Goal: Navigation & Orientation: Find specific page/section

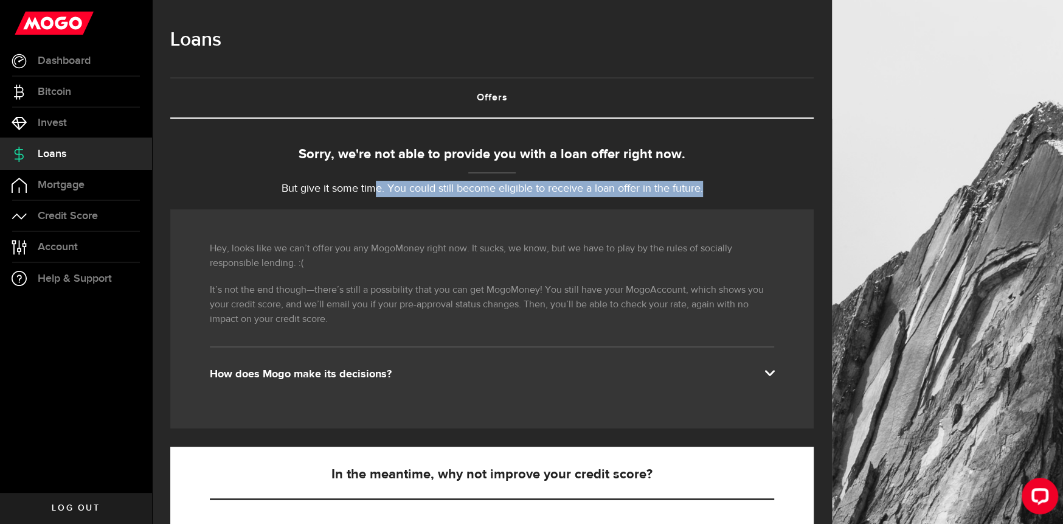
drag, startPoint x: 376, startPoint y: 187, endPoint x: 696, endPoint y: 252, distance: 325.8
click at [719, 189] on p "But give it some time. You could still become eligible to receive a loan offer …" at bounding box center [491, 189] width 643 height 16
drag, startPoint x: 670, startPoint y: 268, endPoint x: 641, endPoint y: 278, distance: 31.0
click at [669, 268] on p "Hey, looks like we can’t offer you any MogoMoney right now. It sucks, we know, …" at bounding box center [492, 255] width 564 height 29
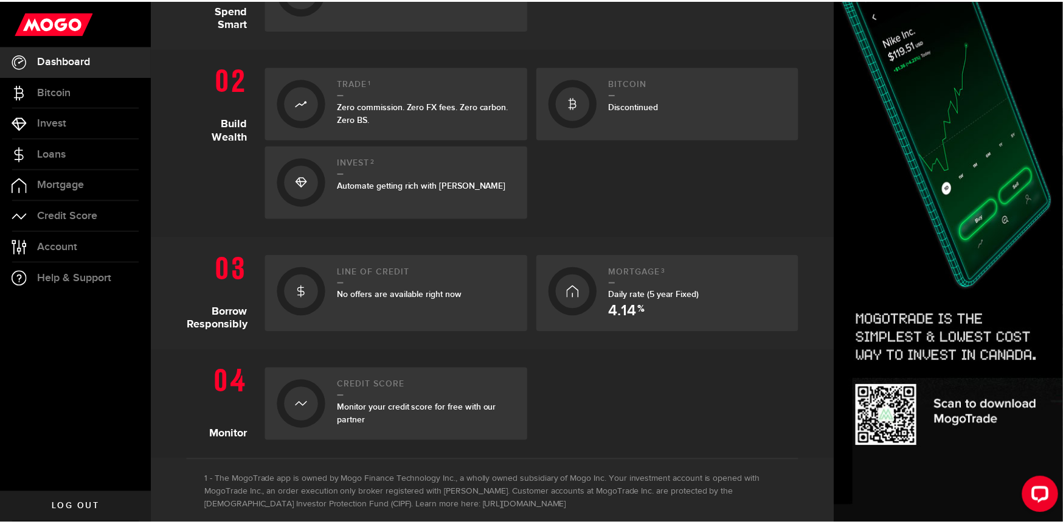
scroll to position [242, 0]
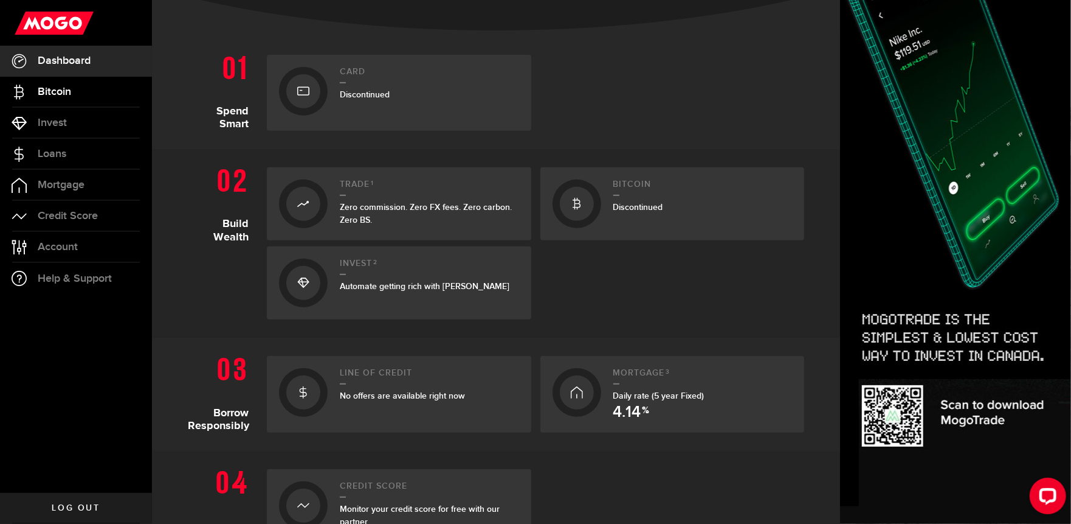
click at [69, 92] on span "Bitcoin" at bounding box center [54, 91] width 33 height 11
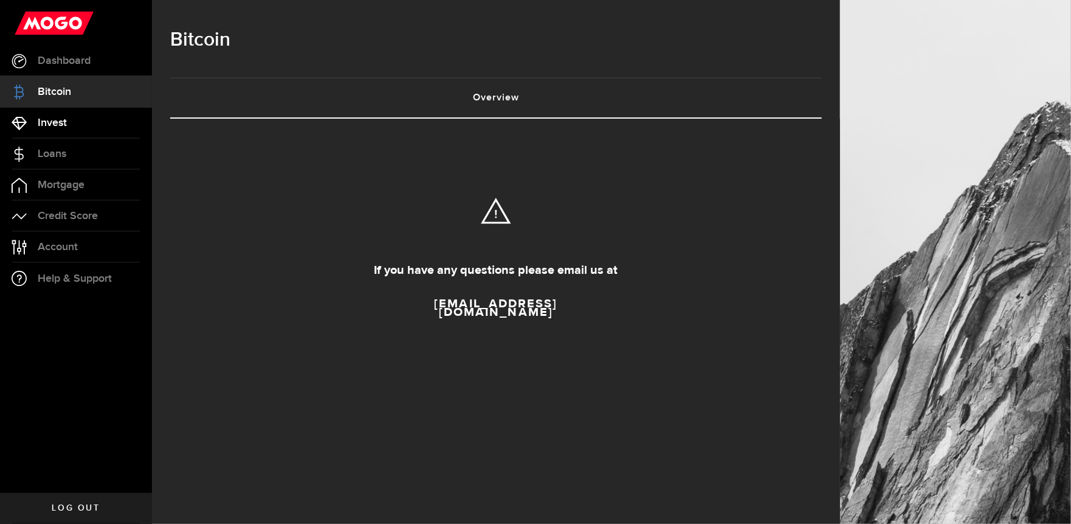
click at [66, 120] on span "Invest" at bounding box center [52, 122] width 29 height 11
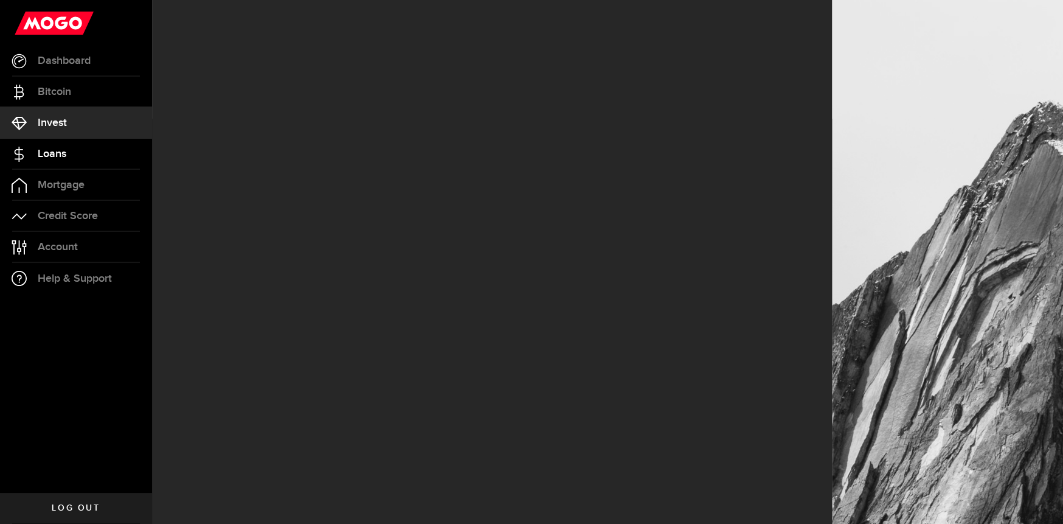
click at [64, 150] on span "Loans" at bounding box center [52, 153] width 29 height 11
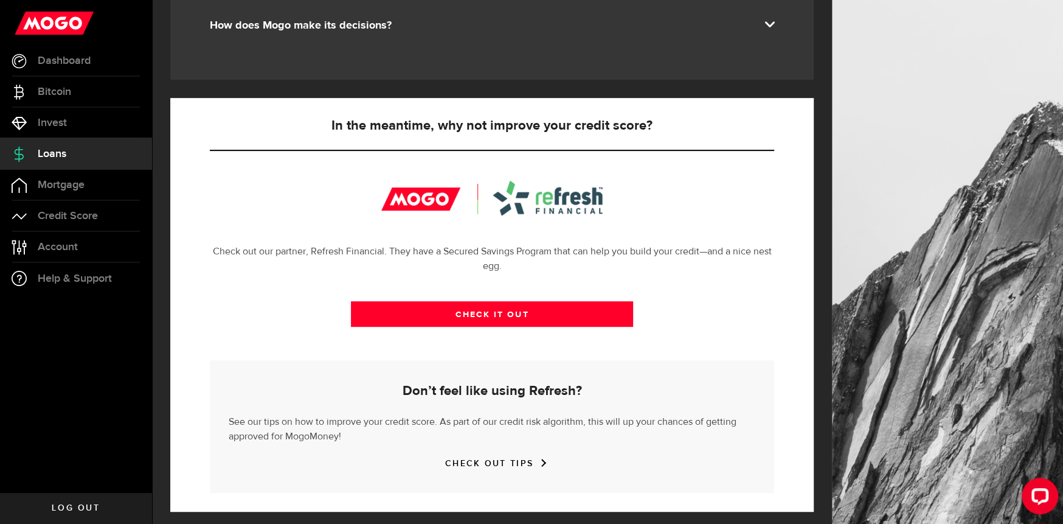
scroll to position [355, 0]
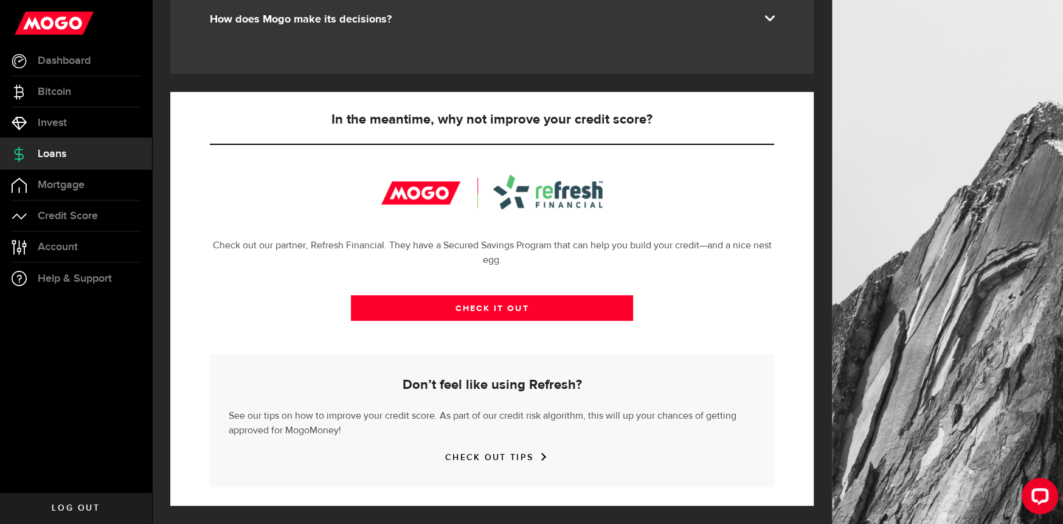
click at [87, 509] on span "Log out" at bounding box center [76, 507] width 48 height 9
